Goal: Task Accomplishment & Management: Manage account settings

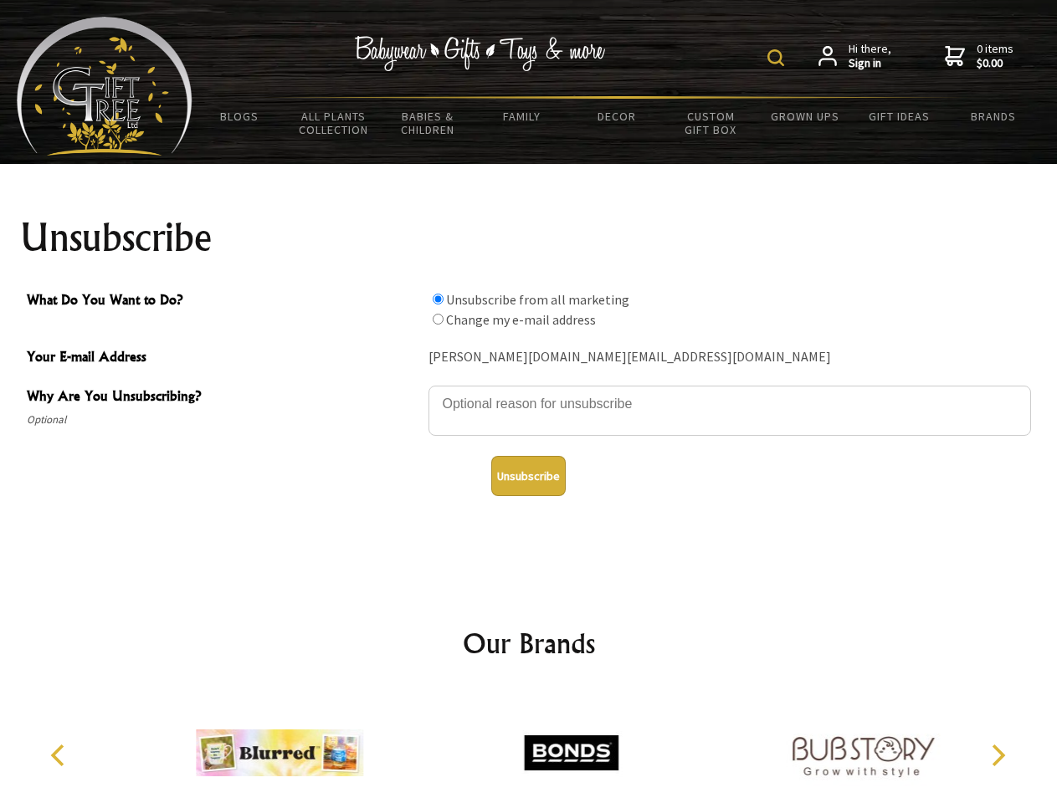
click at [778, 58] on img at bounding box center [775, 57] width 17 height 17
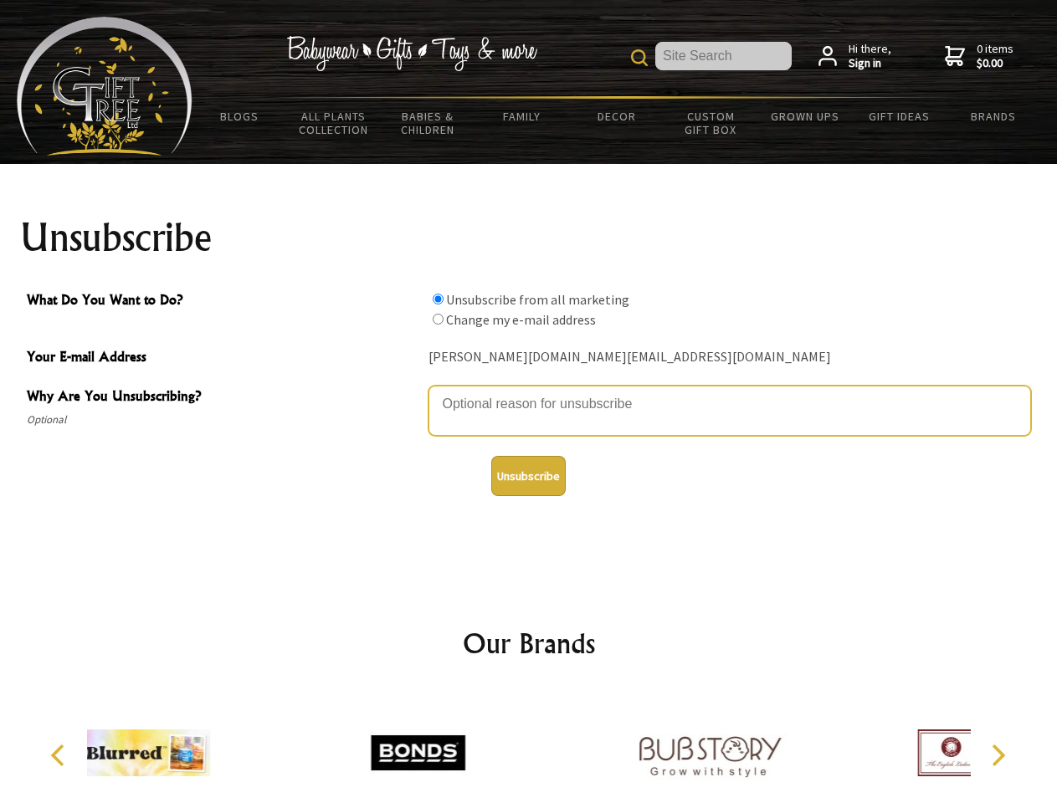
click at [529, 392] on textarea "Why Are You Unsubscribing?" at bounding box center [729, 411] width 603 height 50
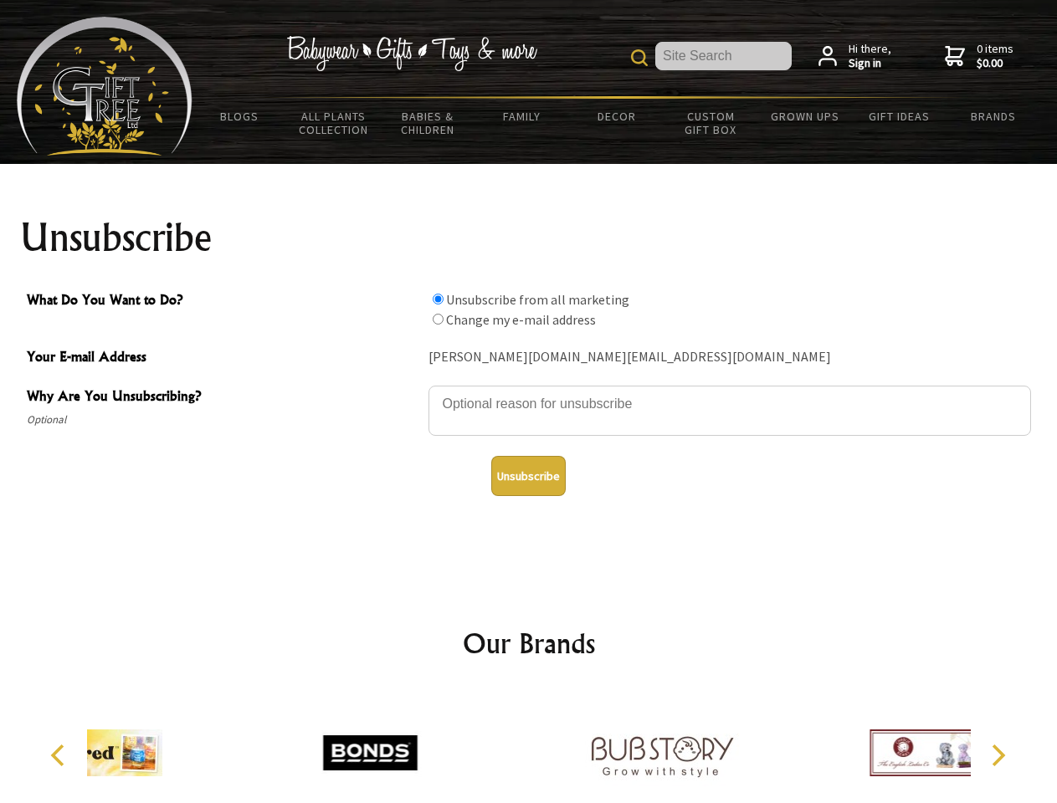
click at [438, 299] on input "What Do You Want to Do?" at bounding box center [438, 299] width 11 height 11
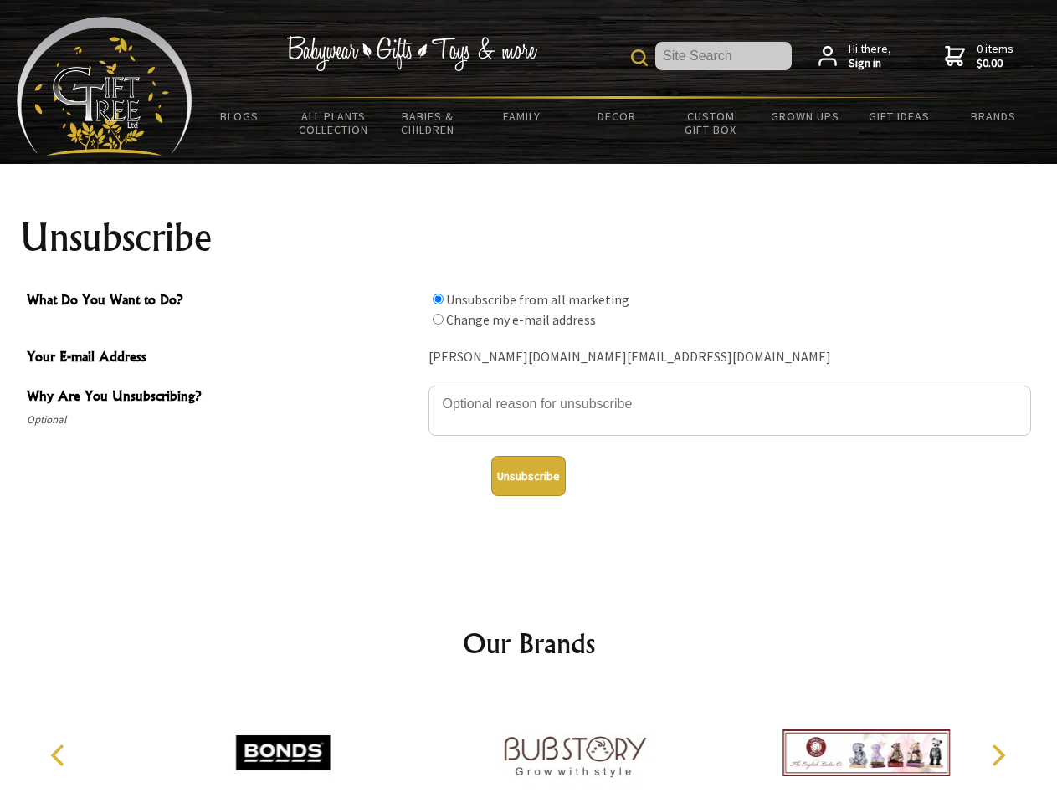
click at [438, 319] on input "What Do You Want to Do?" at bounding box center [438, 319] width 11 height 11
radio input "true"
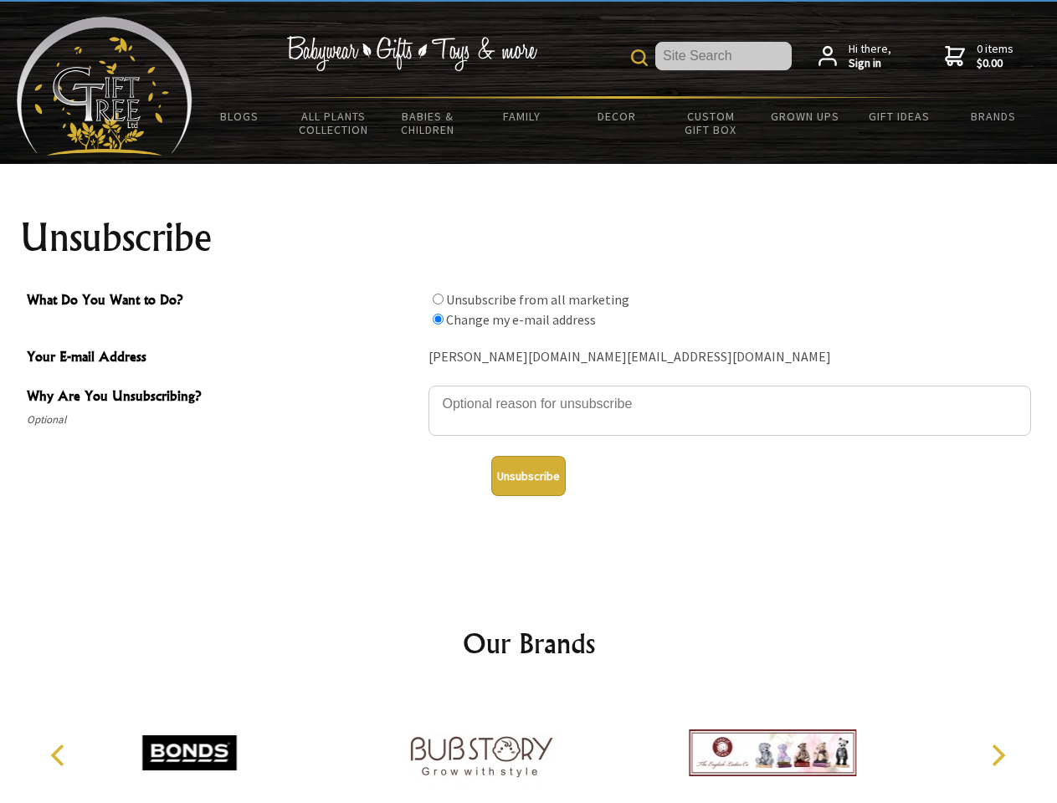
click at [528, 476] on button "Unsubscribe" at bounding box center [528, 476] width 74 height 40
click at [529, 746] on img at bounding box center [480, 753] width 167 height 126
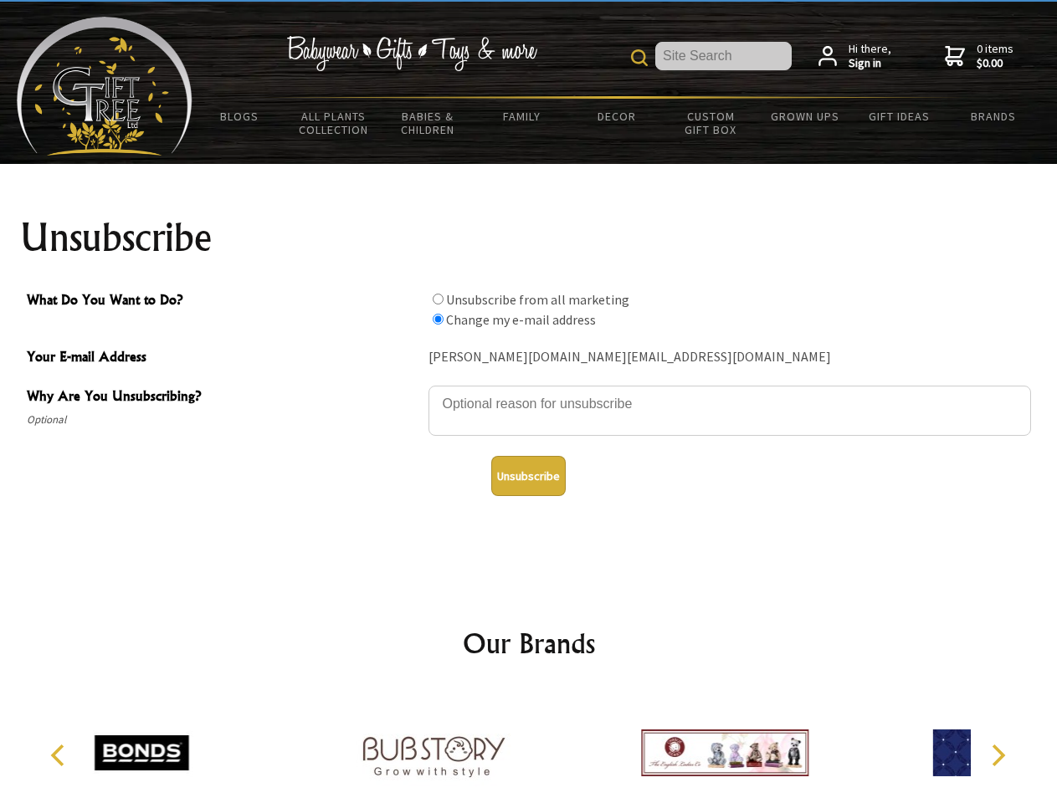
click at [60, 756] on icon "Previous" at bounding box center [60, 756] width 22 height 22
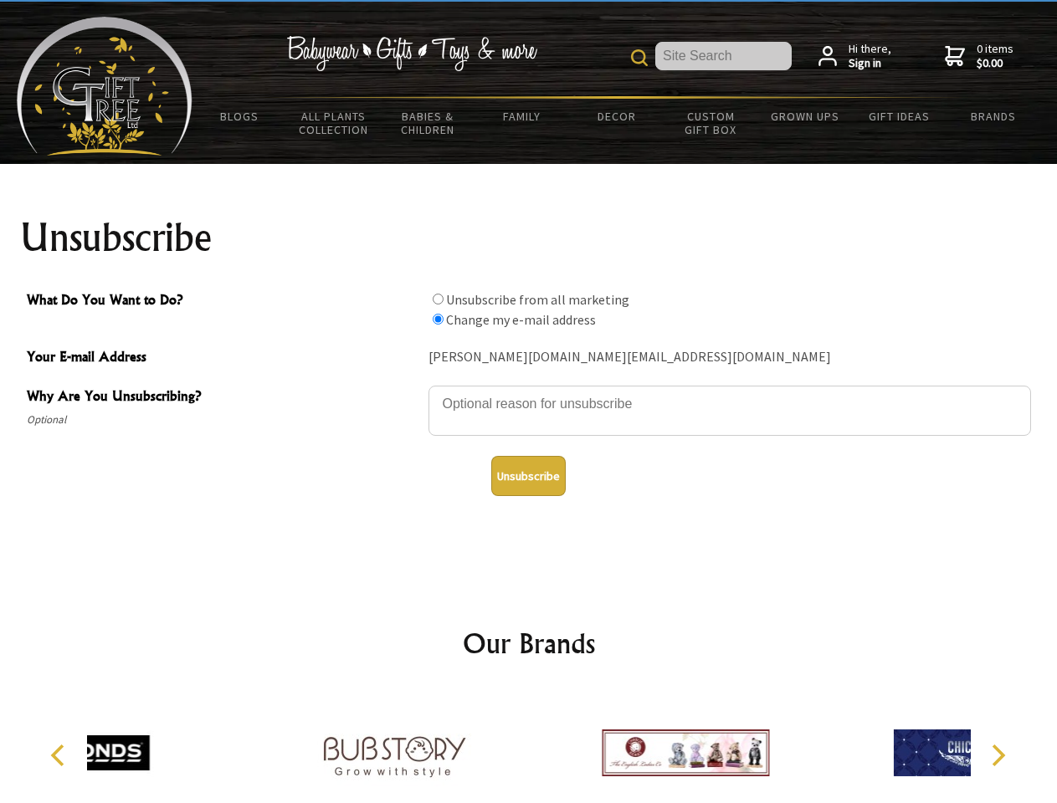
click at [998, 756] on icon "Next" at bounding box center [997, 756] width 22 height 22
